Goal: Check status: Check status

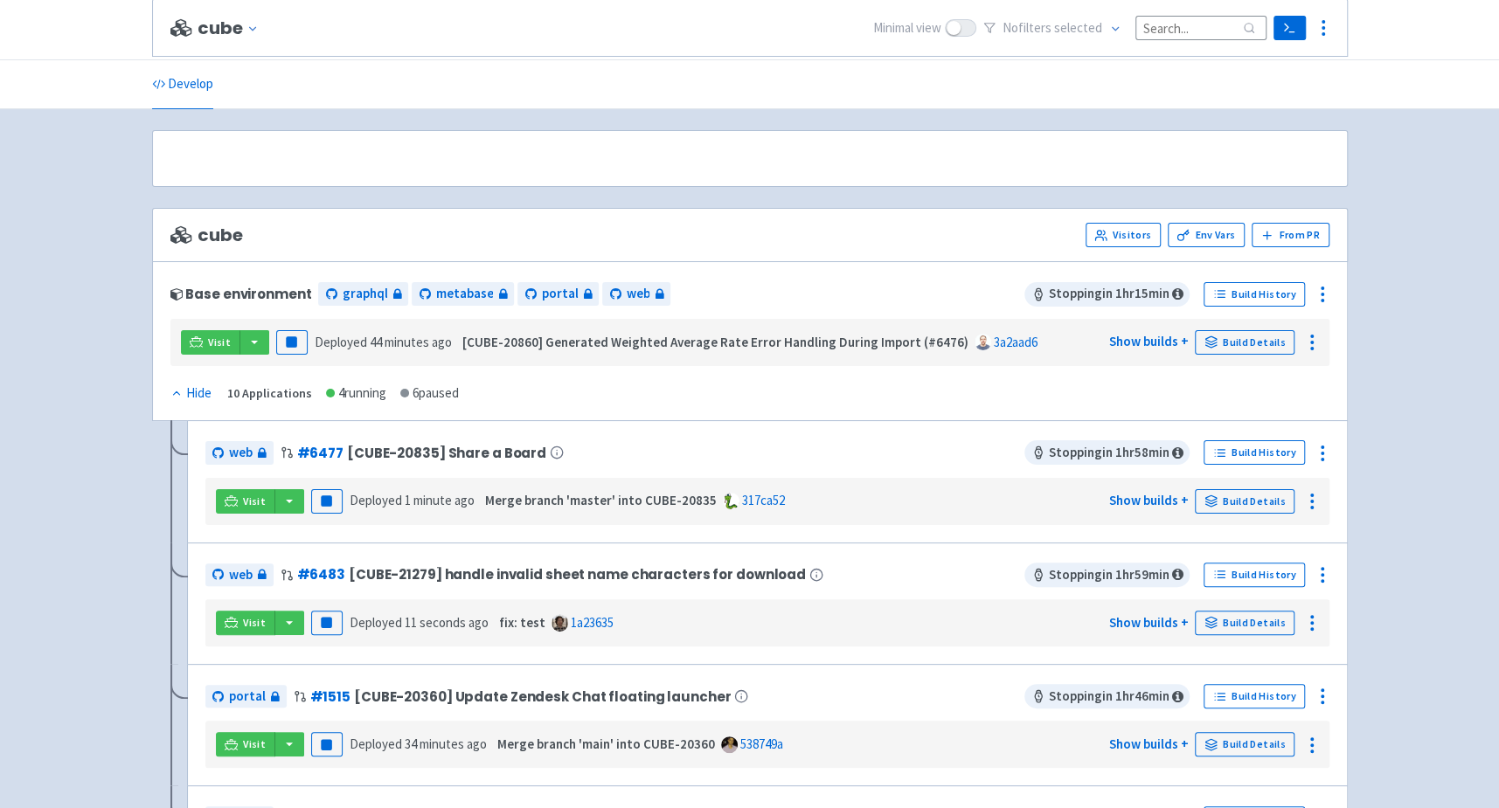
scroll to position [528, 0]
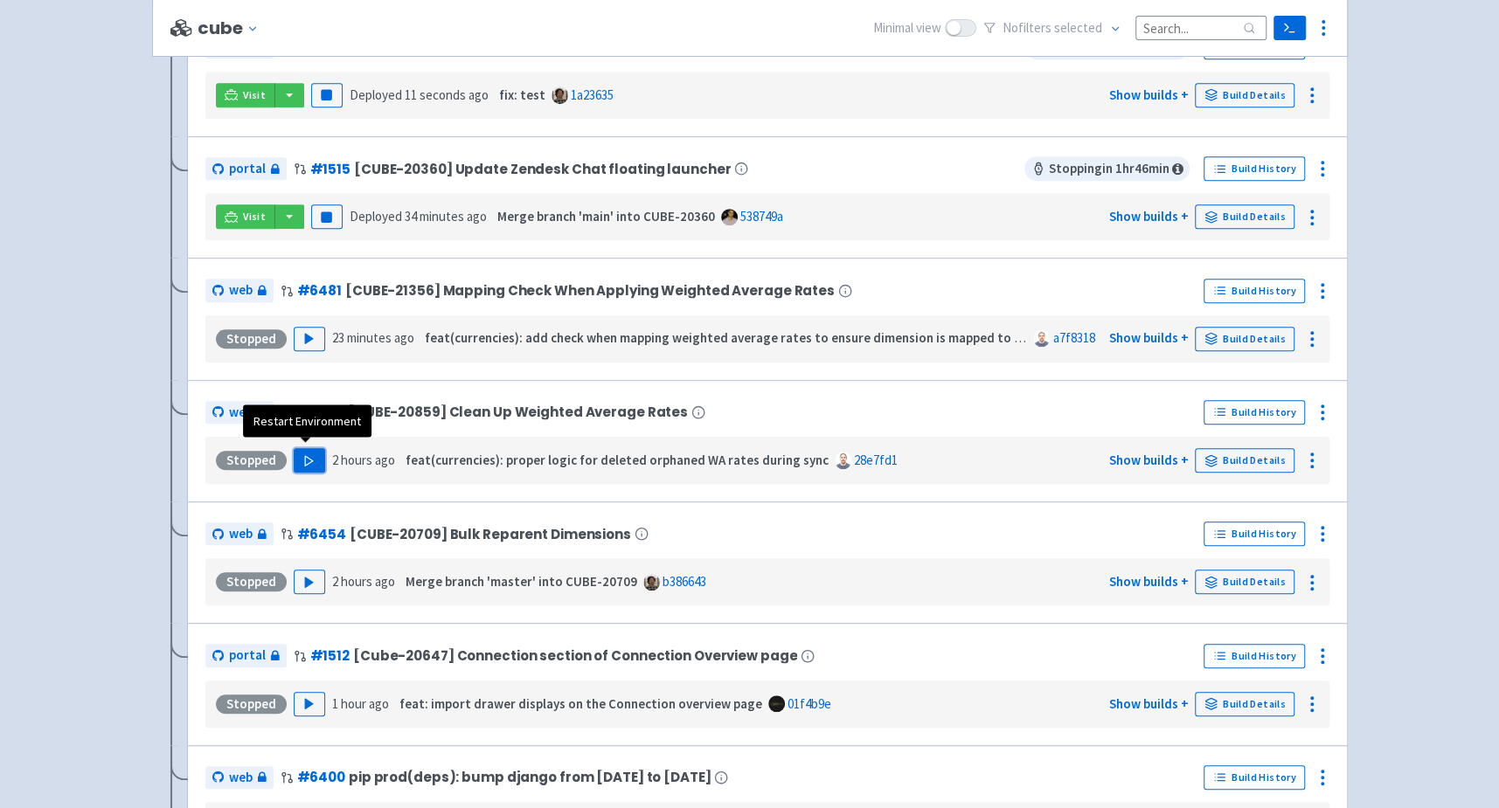
click at [309, 456] on icon "button" at bounding box center [308, 460] width 13 height 13
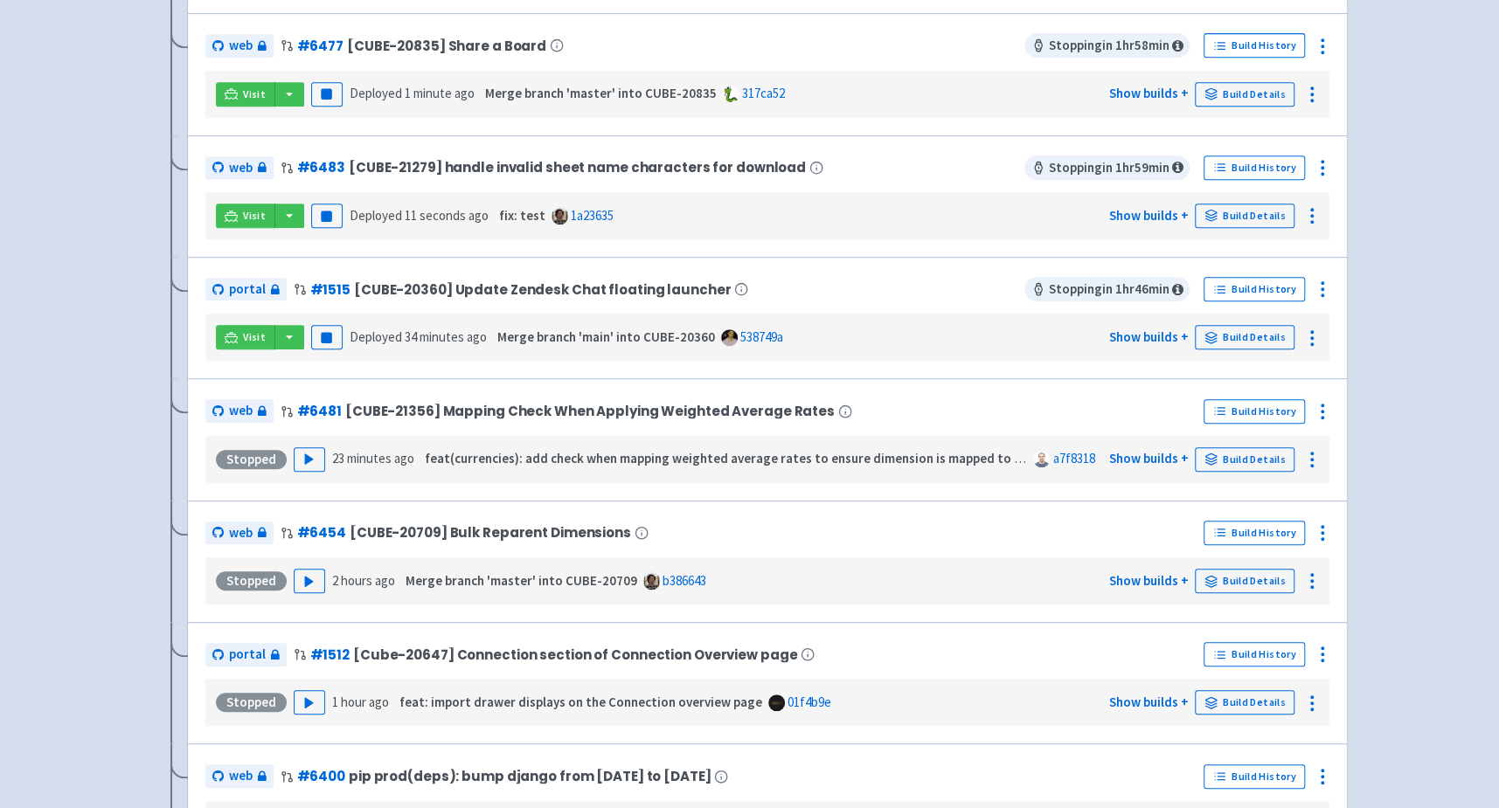
scroll to position [44, 0]
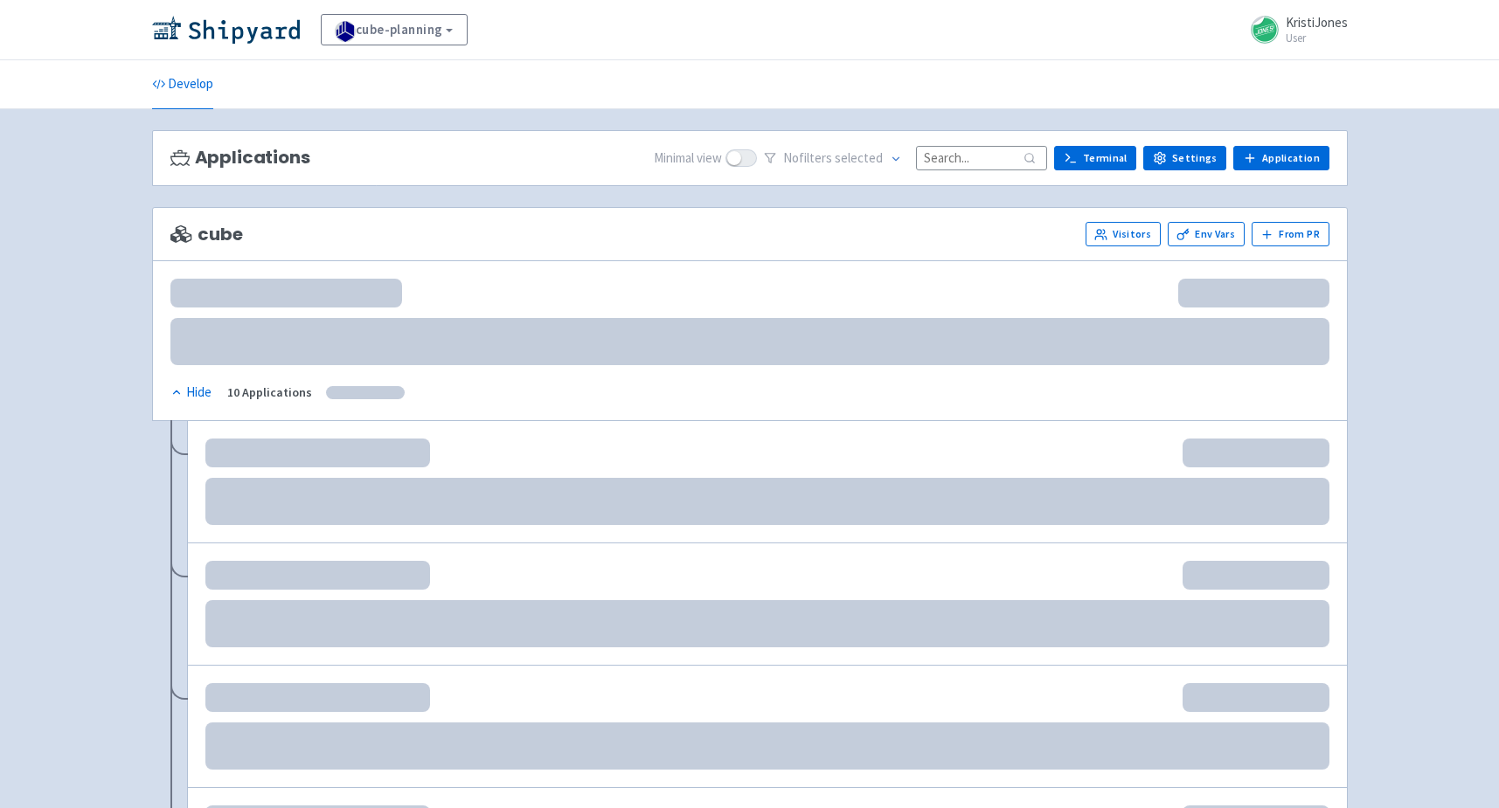
scroll to position [44, 0]
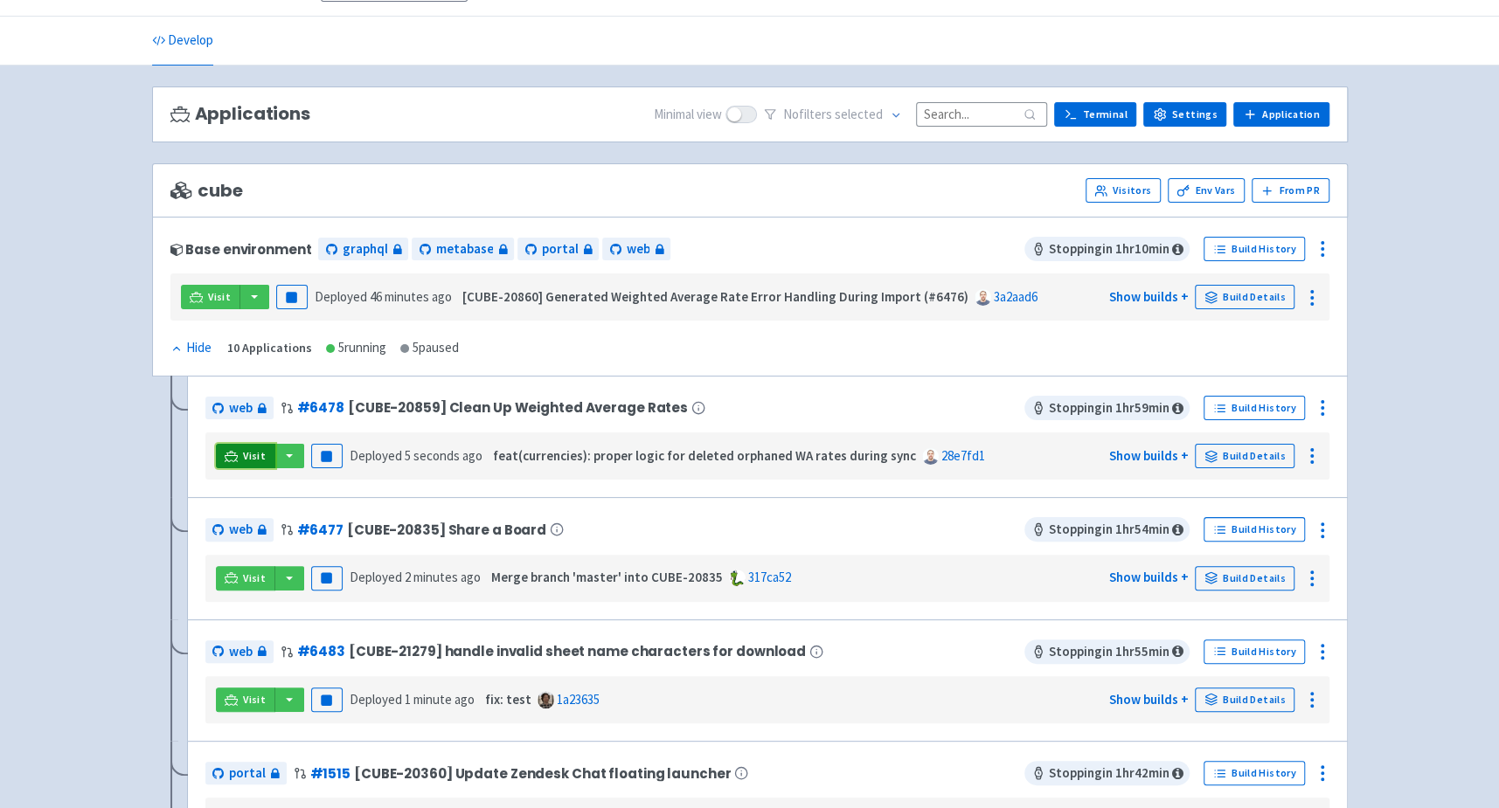
click at [241, 456] on link "Visit" at bounding box center [245, 456] width 59 height 24
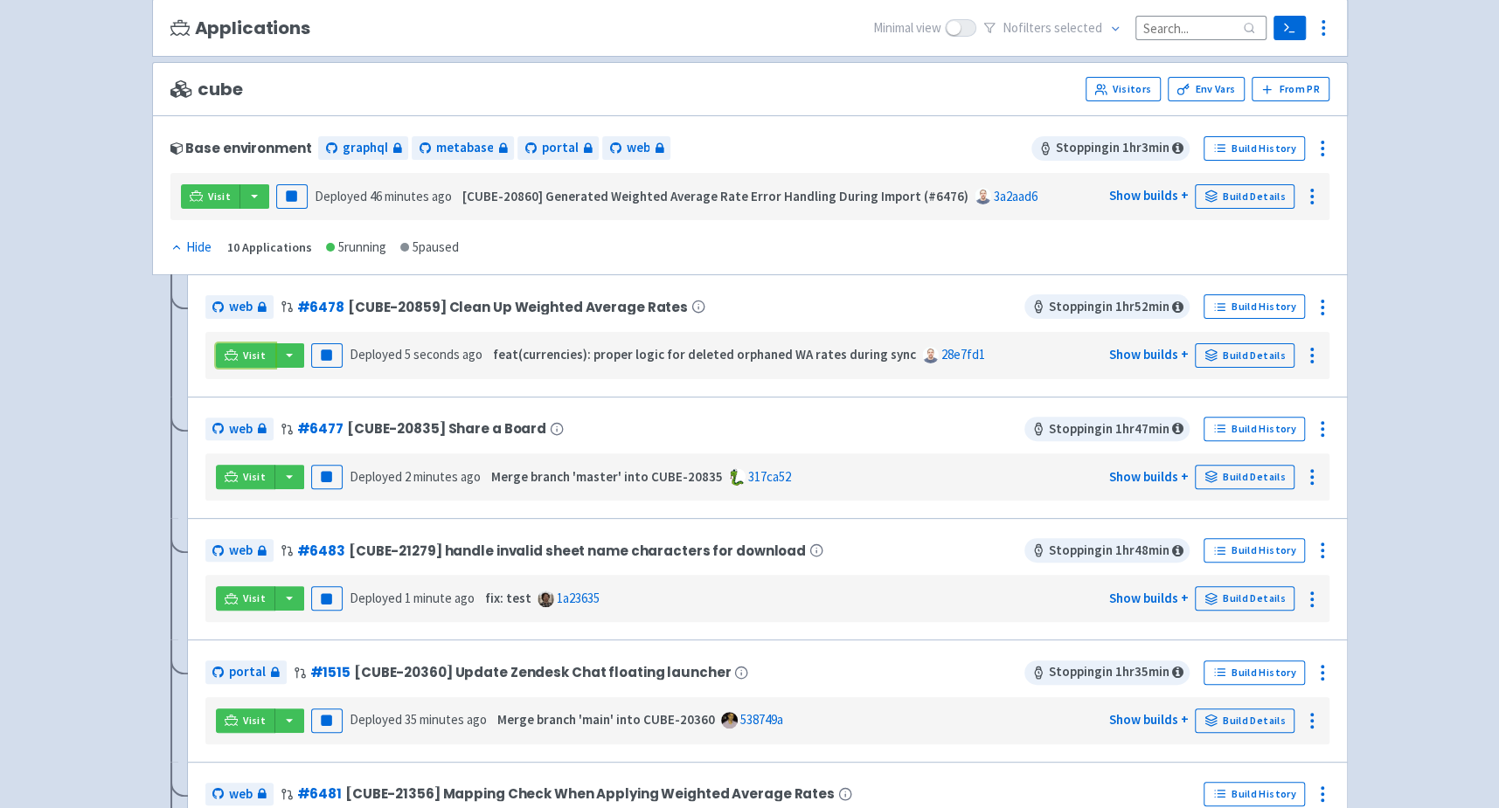
scroll to position [149, 0]
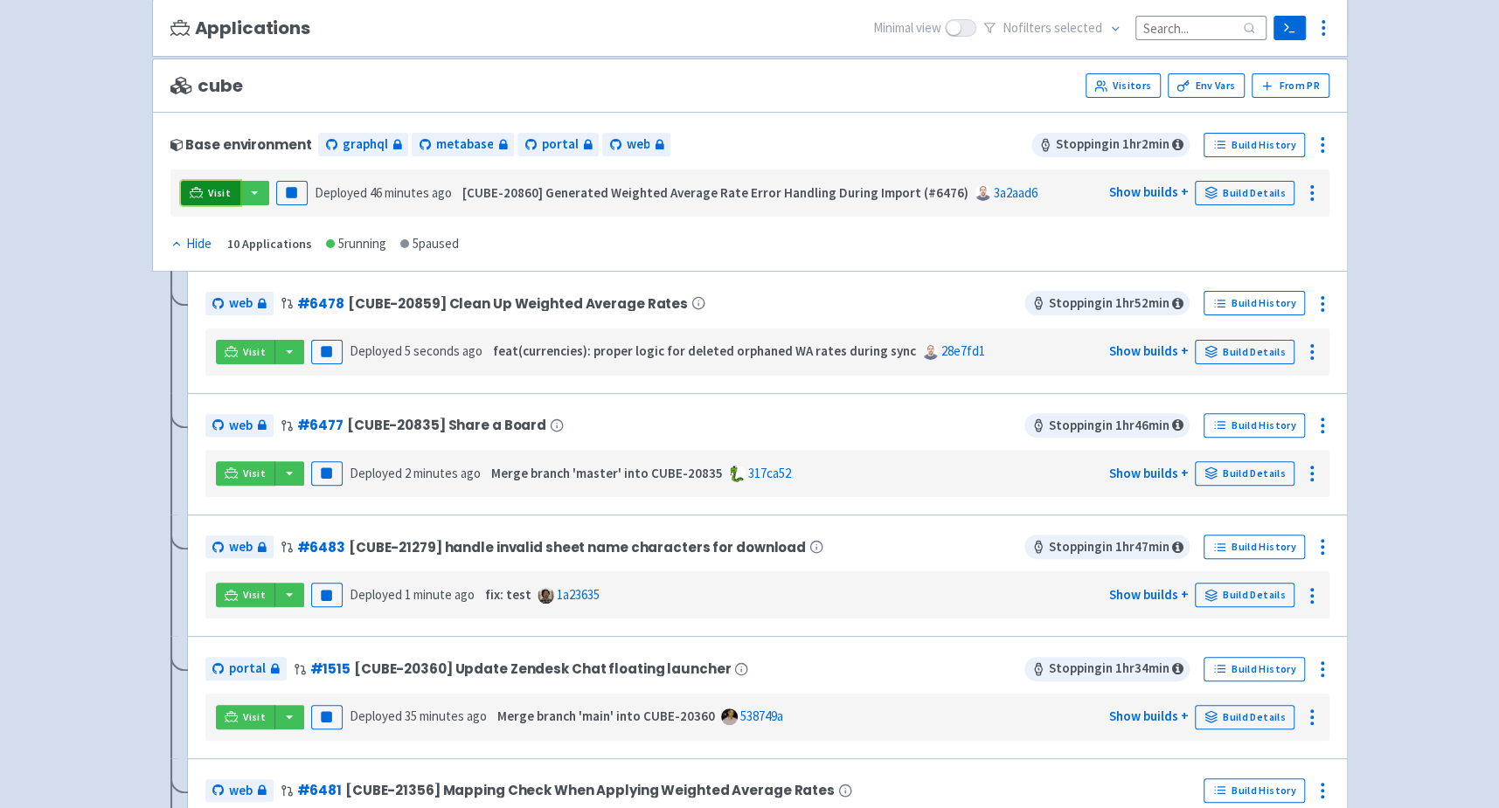
click at [208, 195] on span "Visit" at bounding box center [219, 193] width 23 height 14
